Goal: Information Seeking & Learning: Learn about a topic

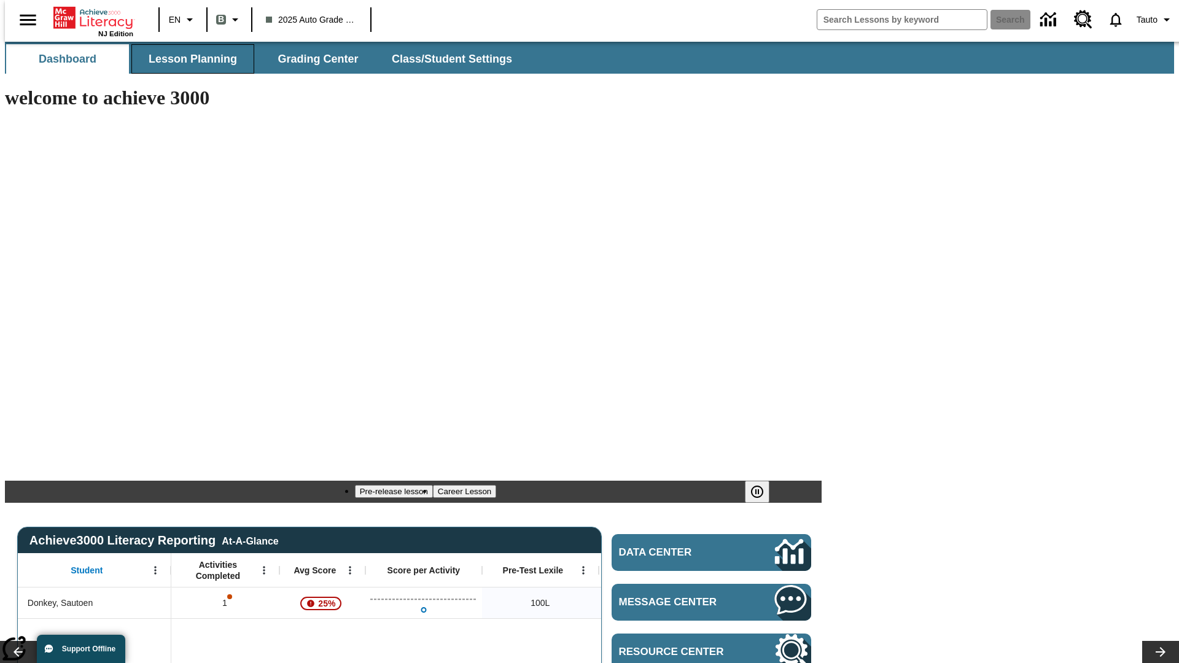
click at [188, 59] on span "Lesson Planning" at bounding box center [193, 59] width 88 height 14
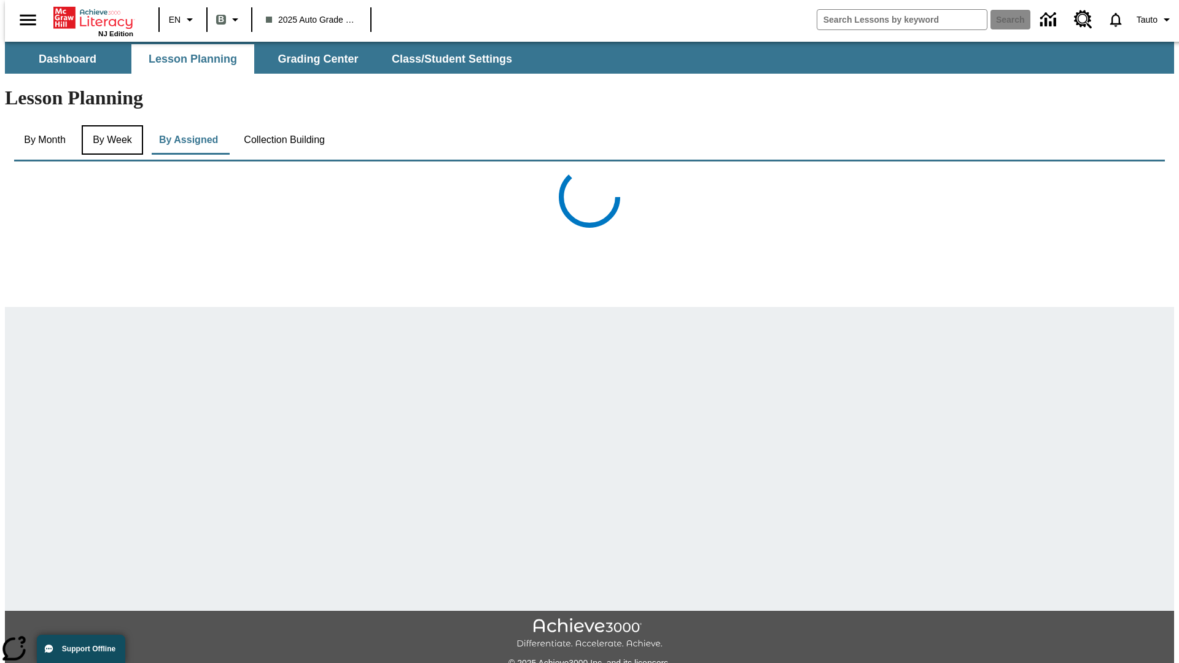
click at [110, 125] on button "By Week" at bounding box center [112, 139] width 61 height 29
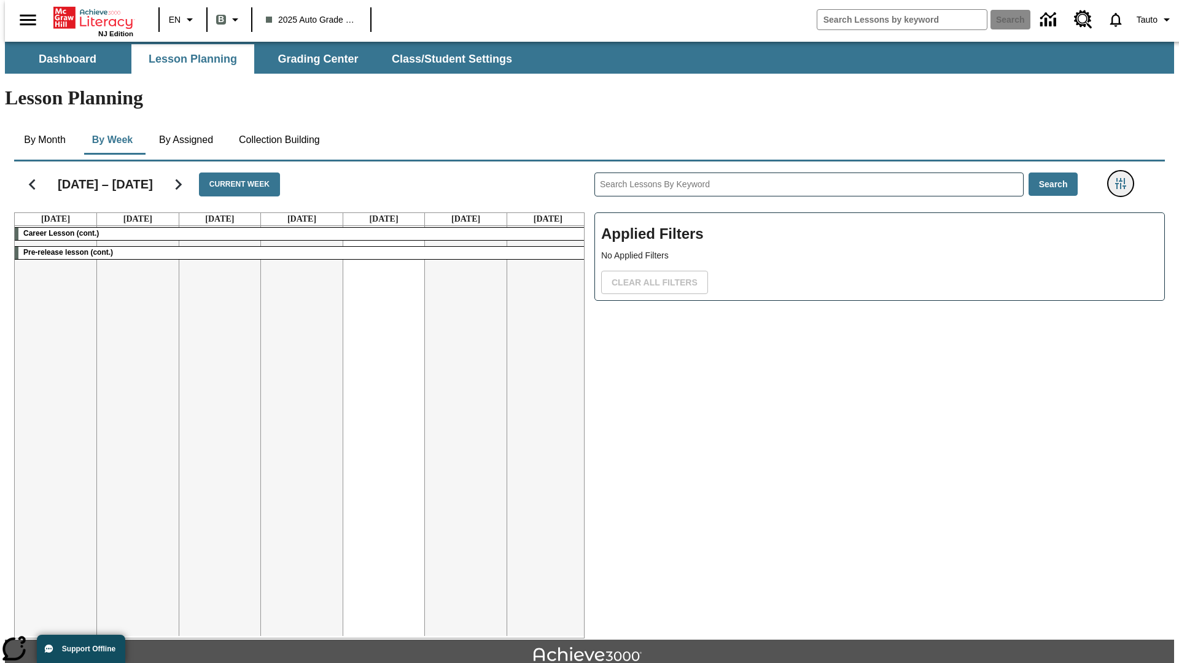
click at [1125, 178] on icon "Filters Side menu" at bounding box center [1121, 183] width 11 height 11
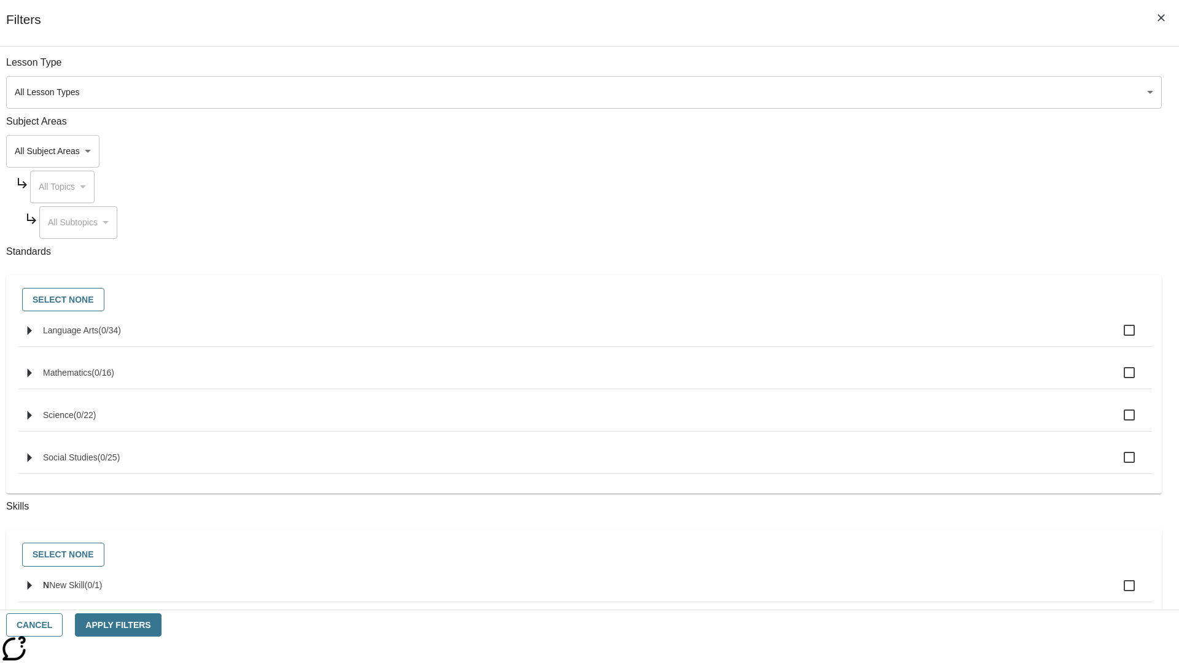
click at [885, 92] on body "Skip to main content NJ Edition EN B 2025 Auto Grade 1 B Search 0 Tauto Dashboa…" at bounding box center [590, 381] width 1170 height 678
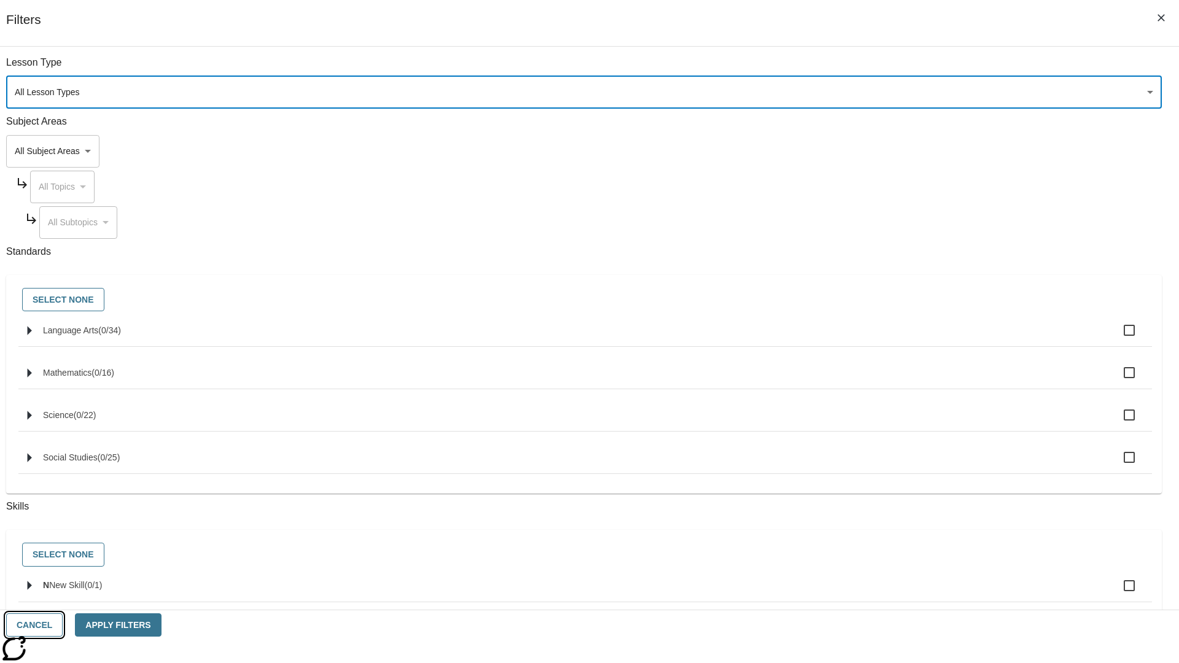
click at [63, 625] on button "Cancel" at bounding box center [34, 626] width 57 height 24
click at [88, 17] on icon "Home" at bounding box center [94, 18] width 82 height 25
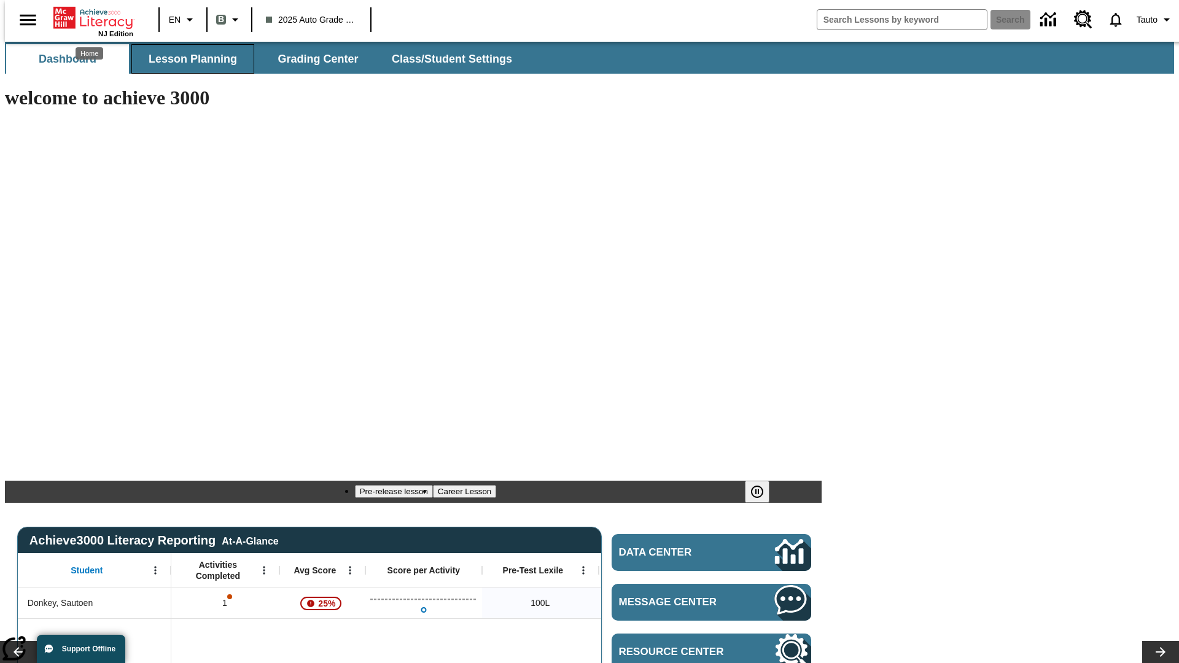
click at [188, 59] on span "Lesson Planning" at bounding box center [193, 59] width 88 height 14
